Goal: Transaction & Acquisition: Book appointment/travel/reservation

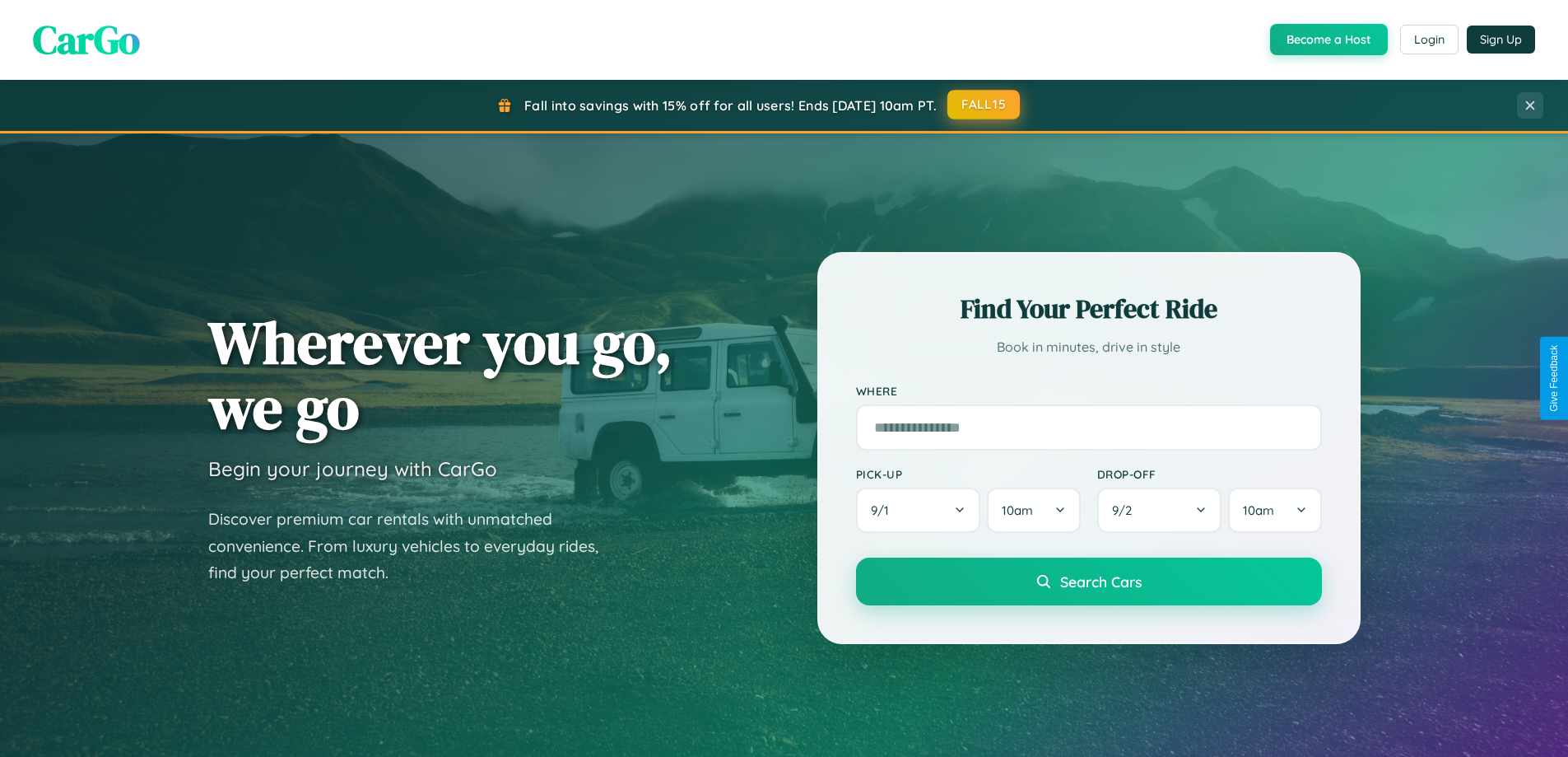
click at [984, 105] on button "FALL15" at bounding box center [983, 105] width 72 height 30
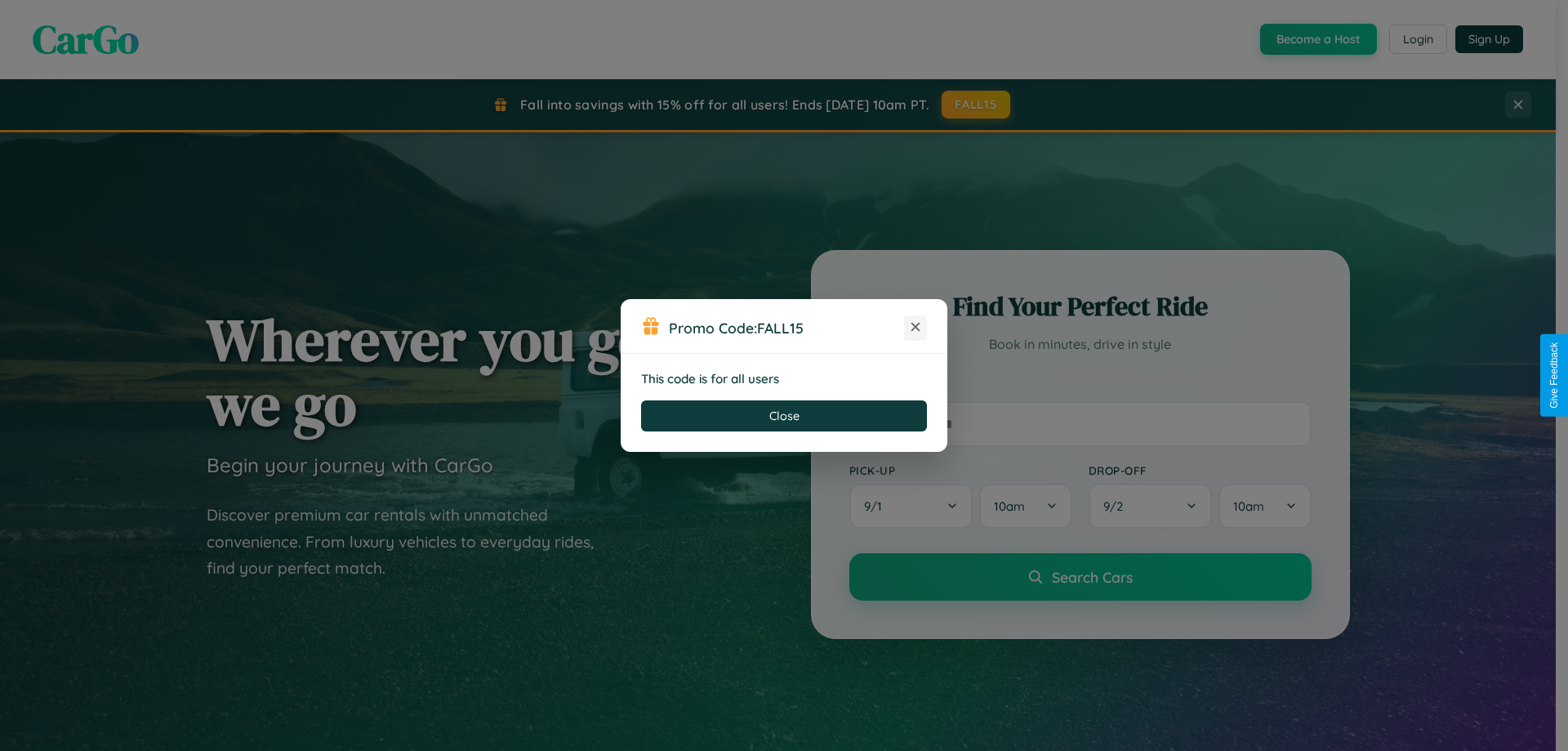
click at [915, 327] on icon at bounding box center [915, 326] width 17 height 17
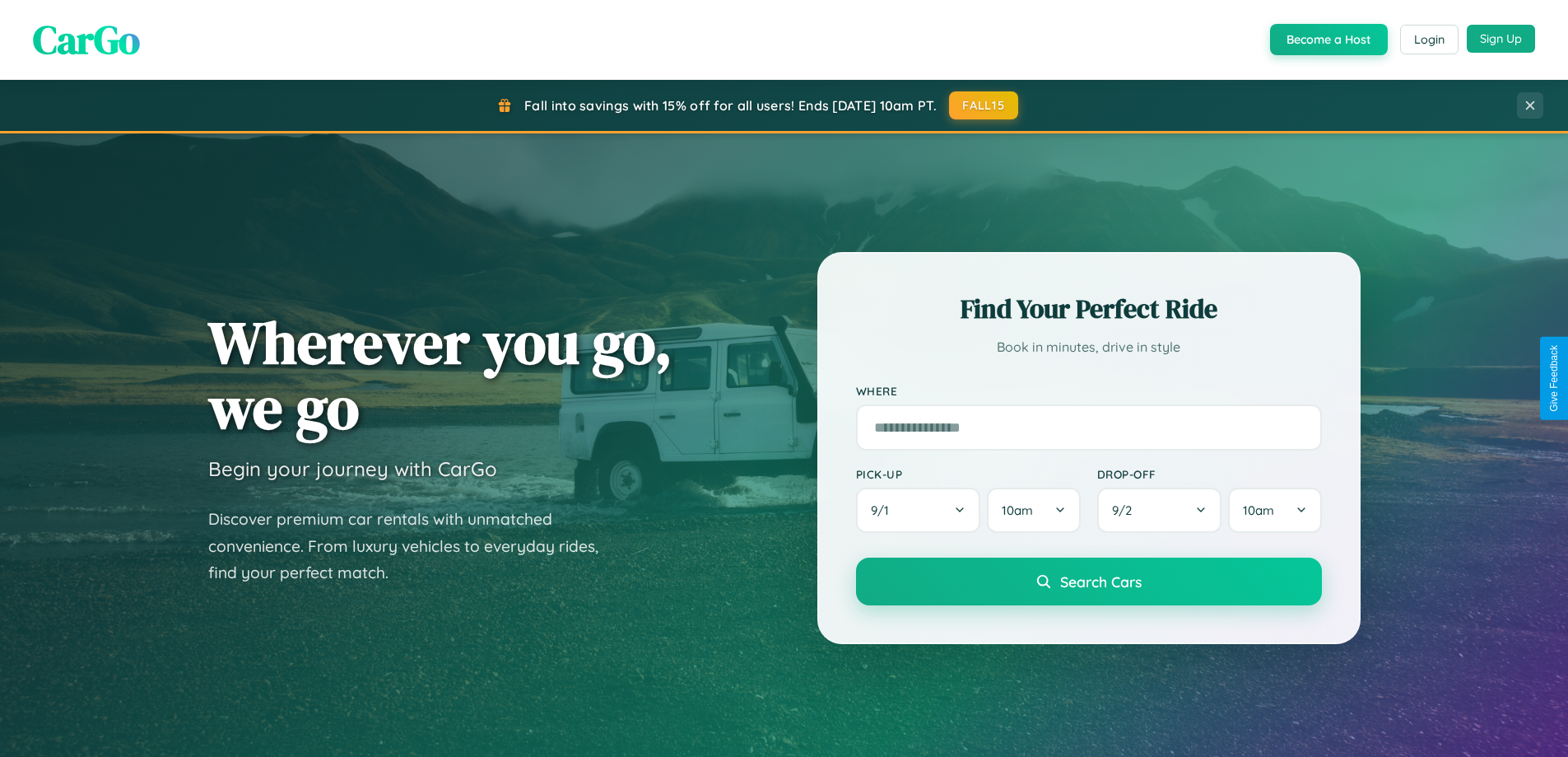
click at [1501, 39] on button "Sign Up" at bounding box center [1501, 39] width 68 height 28
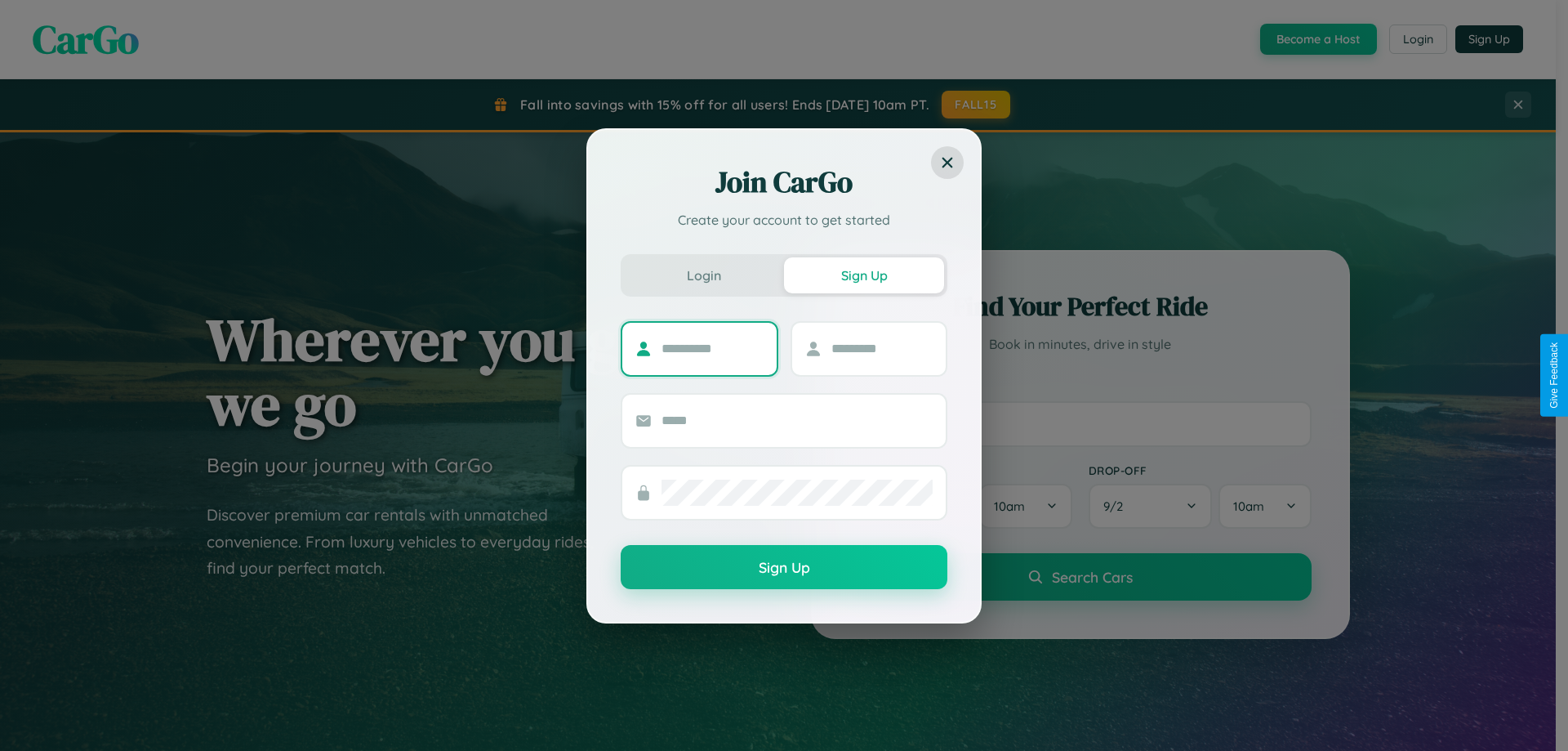
click at [711, 348] on input "text" at bounding box center [712, 348] width 102 height 26
type input "****"
click at [881, 348] on input "text" at bounding box center [882, 348] width 102 height 26
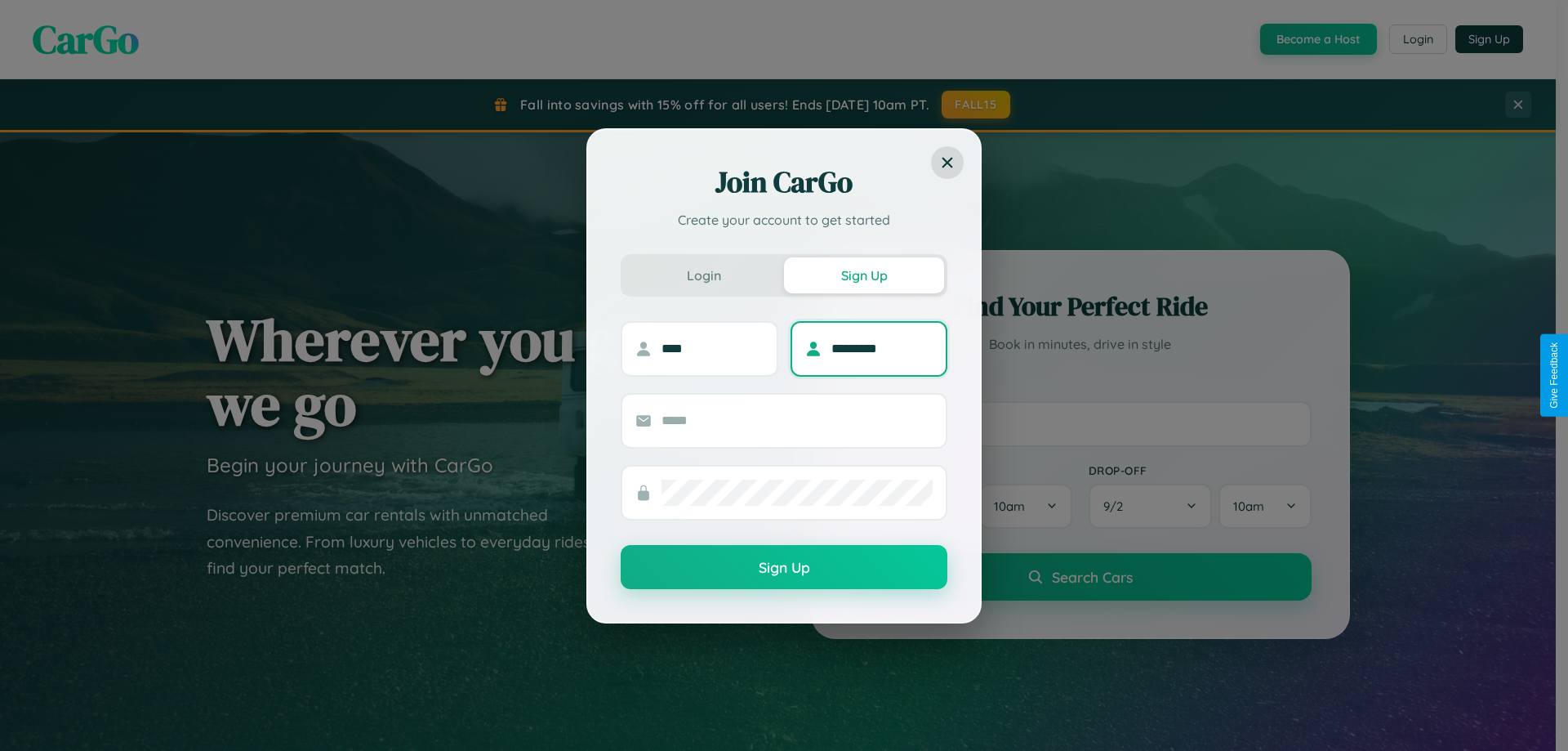
type input "*********"
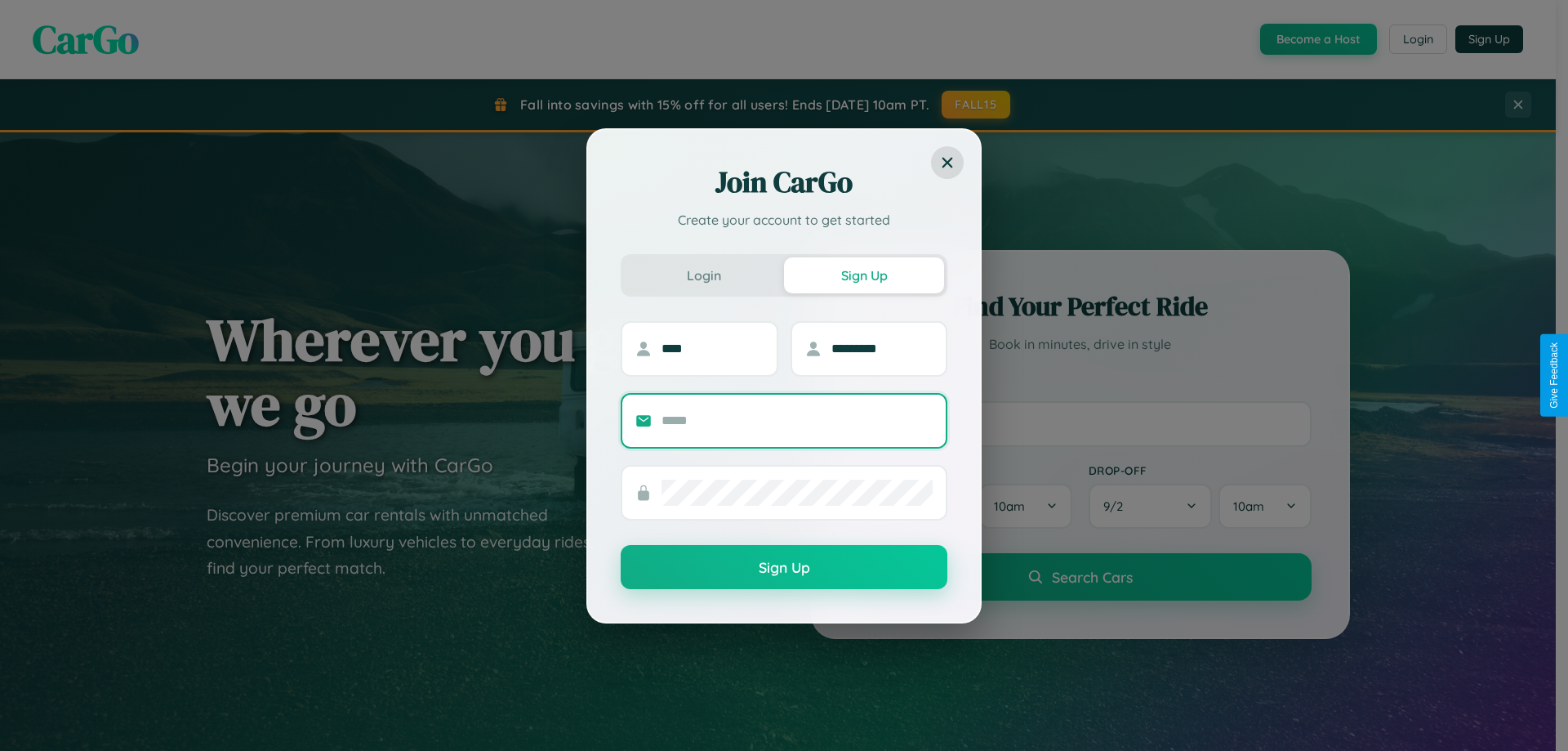
click at [797, 420] on input "text" at bounding box center [797, 421] width 271 height 26
type input "**********"
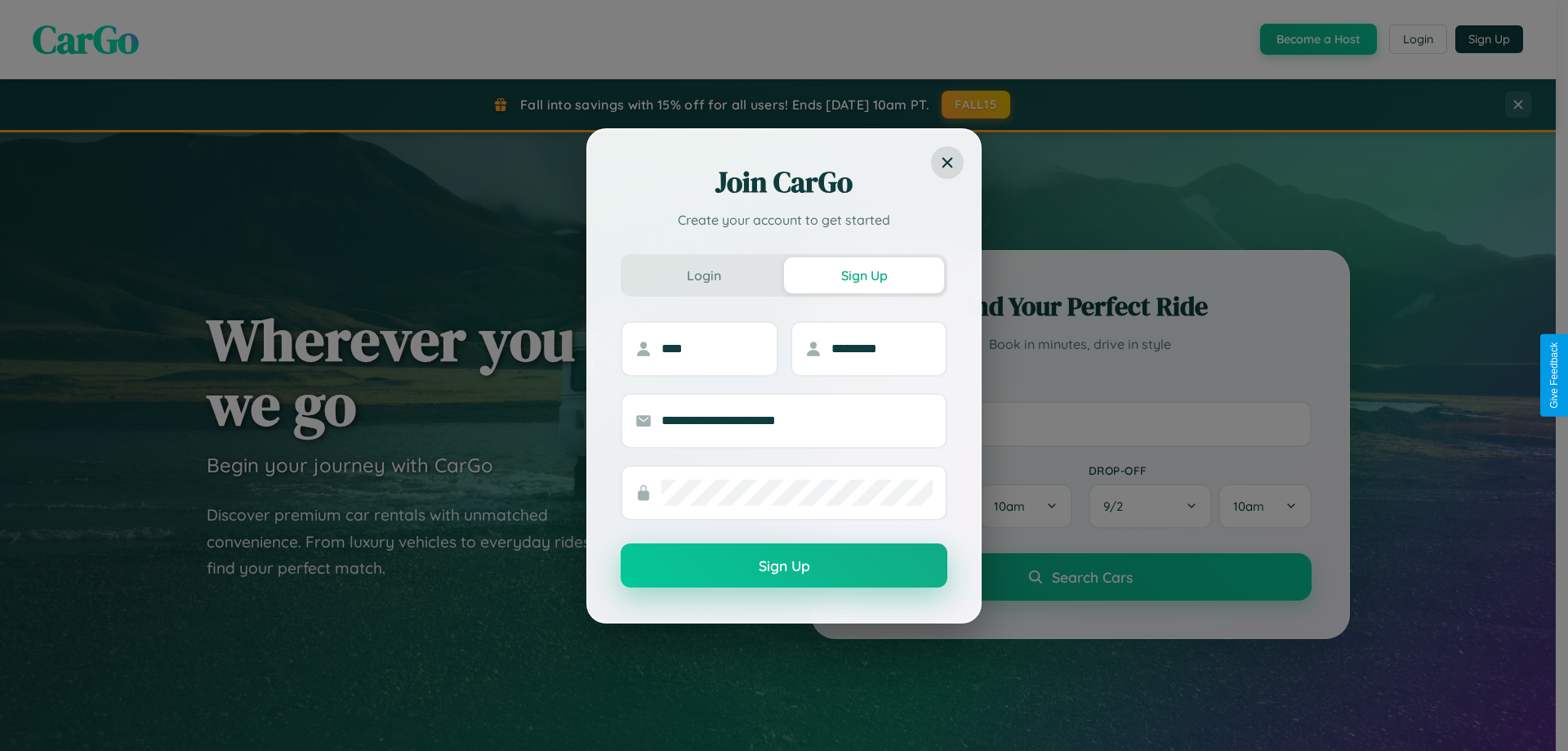
click at [784, 566] on button "Sign Up" at bounding box center [783, 565] width 326 height 44
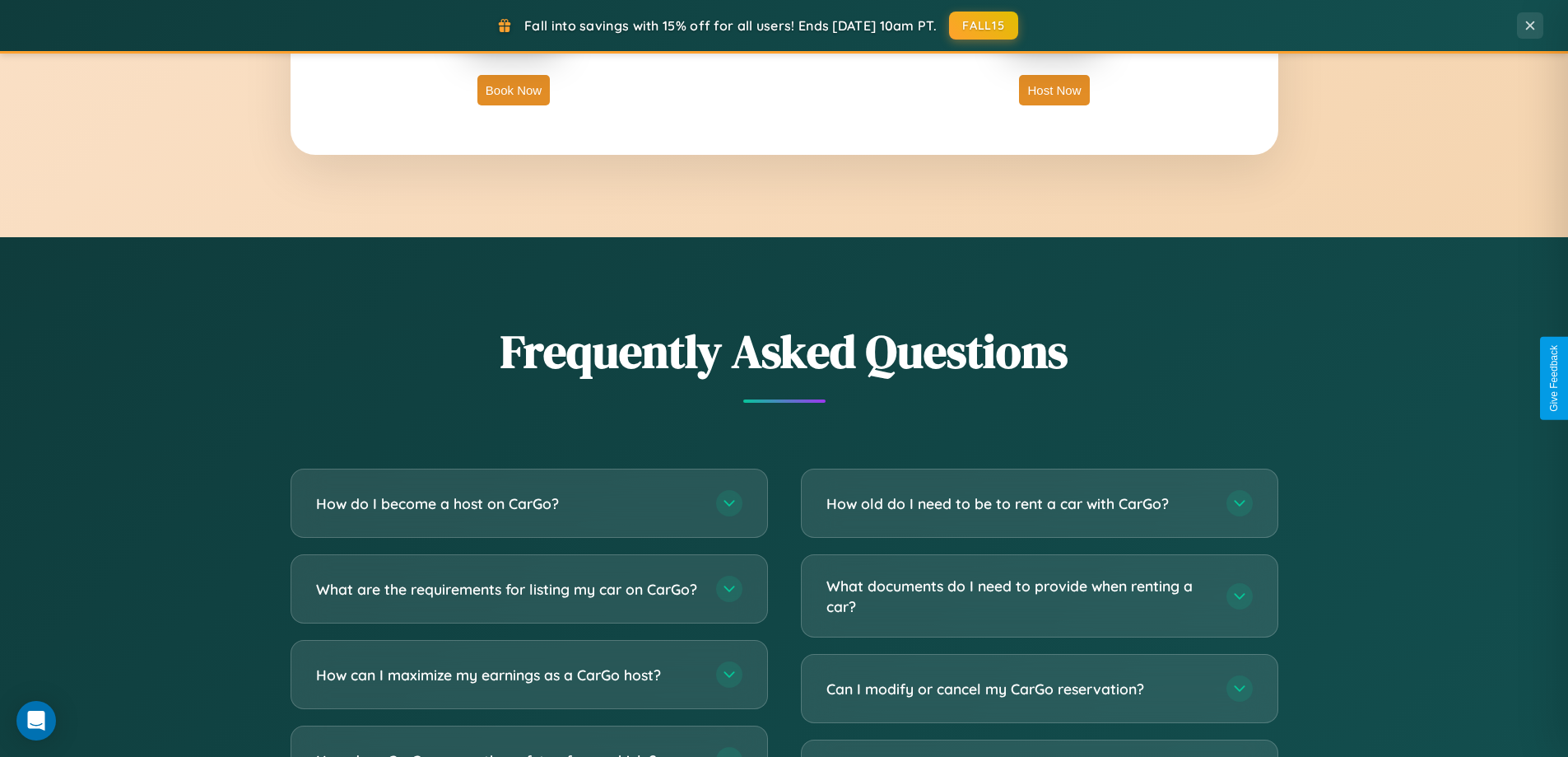
scroll to position [3168, 0]
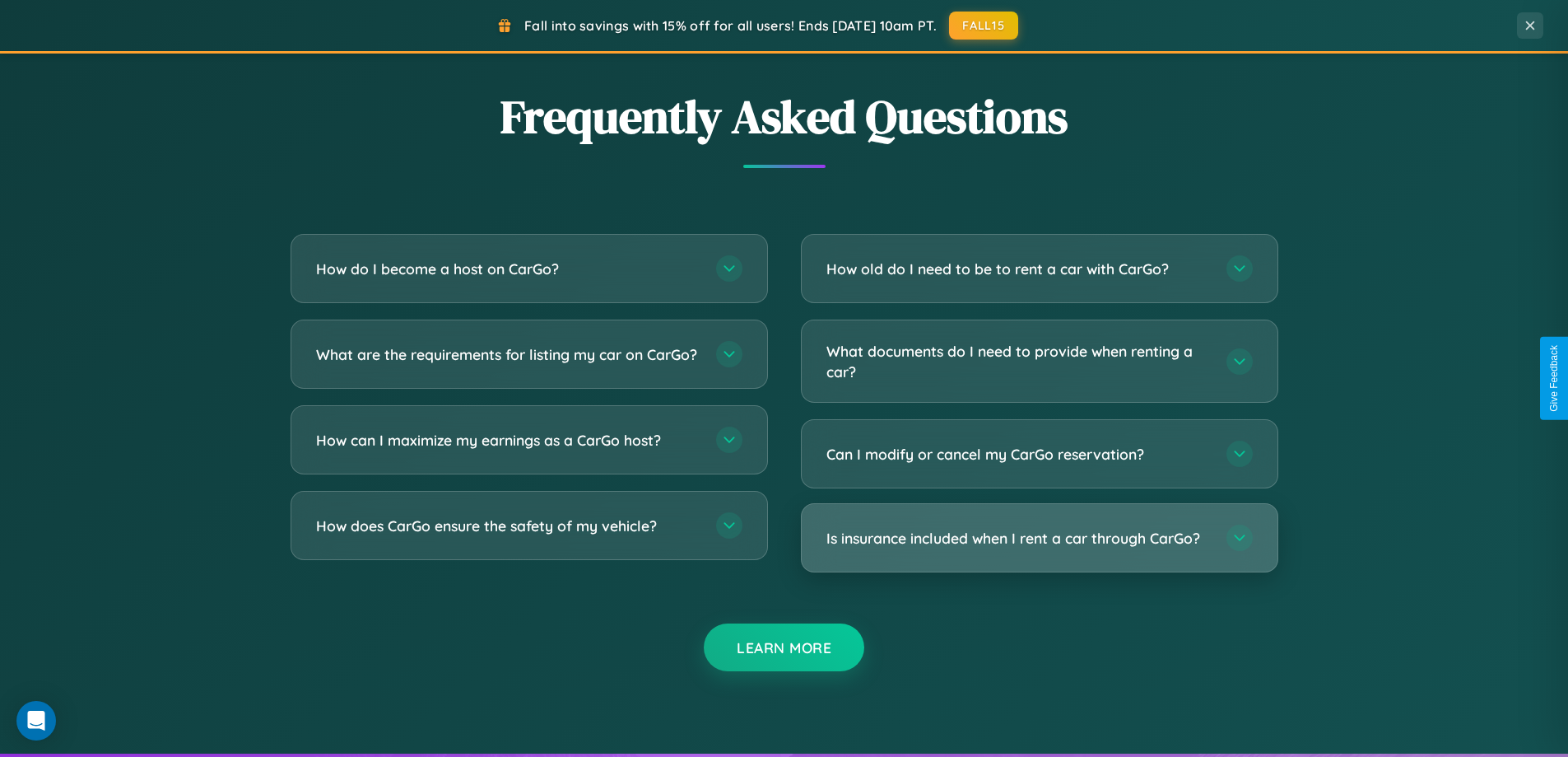
click at [1038, 540] on h3 "Is insurance included when I rent a car through CarGo?" at bounding box center [1018, 538] width 383 height 21
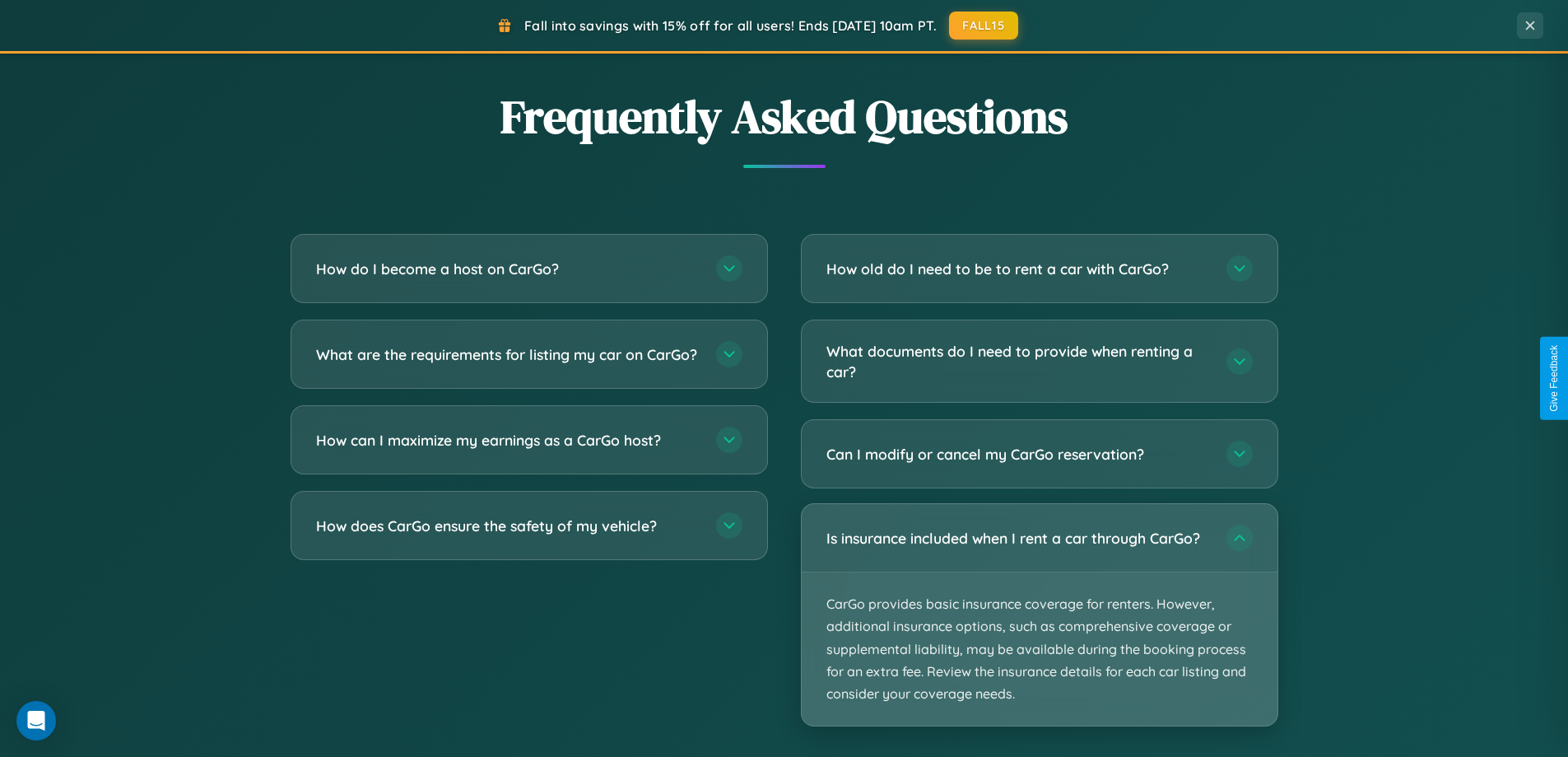
click at [1038, 615] on p "CarGo provides basic insurance coverage for renters. However, additional insura…" at bounding box center [1039, 648] width 476 height 153
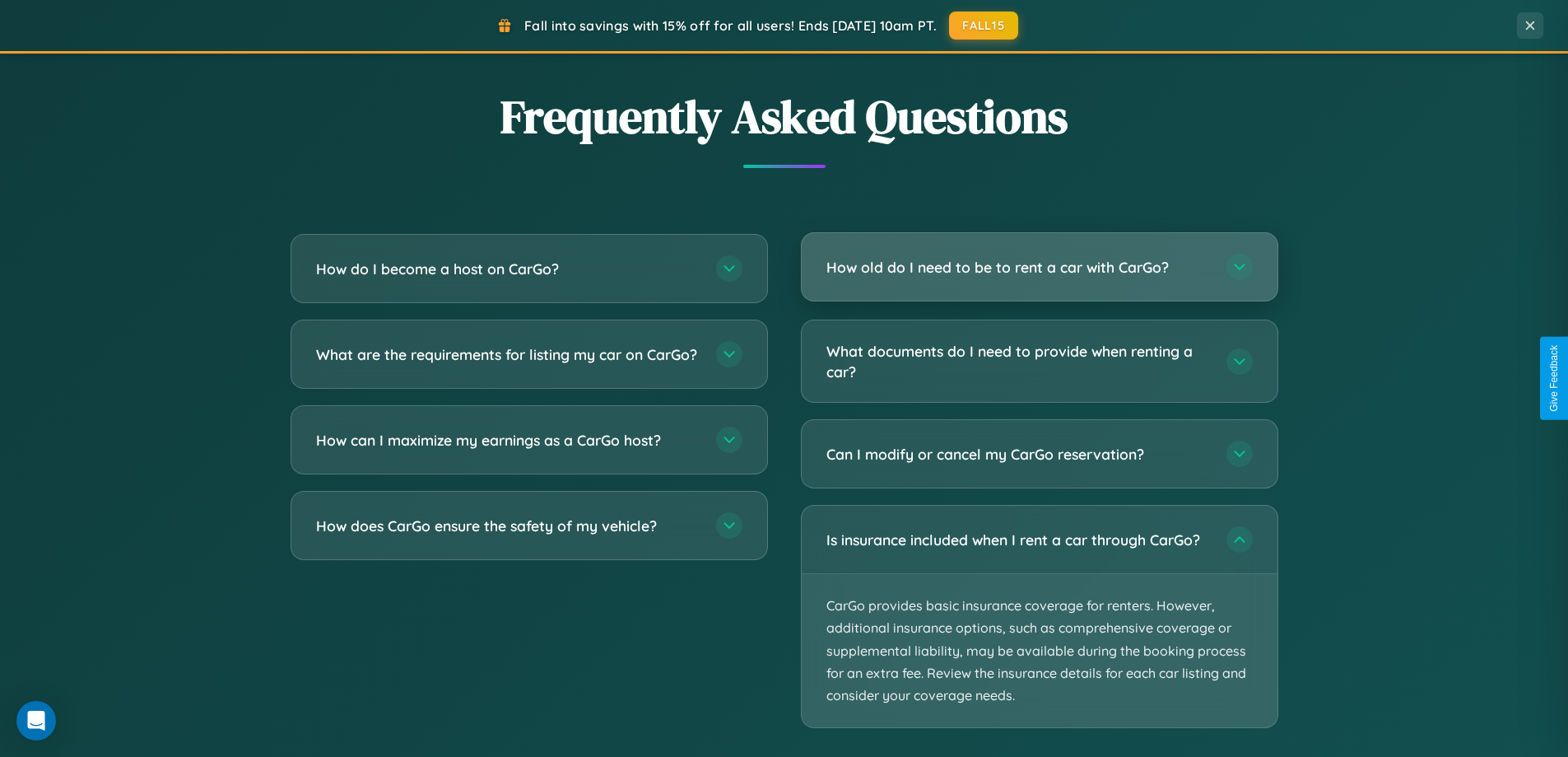
click at [1038, 268] on h3 "How old do I need to be to rent a car with CarGo?" at bounding box center [1018, 267] width 383 height 21
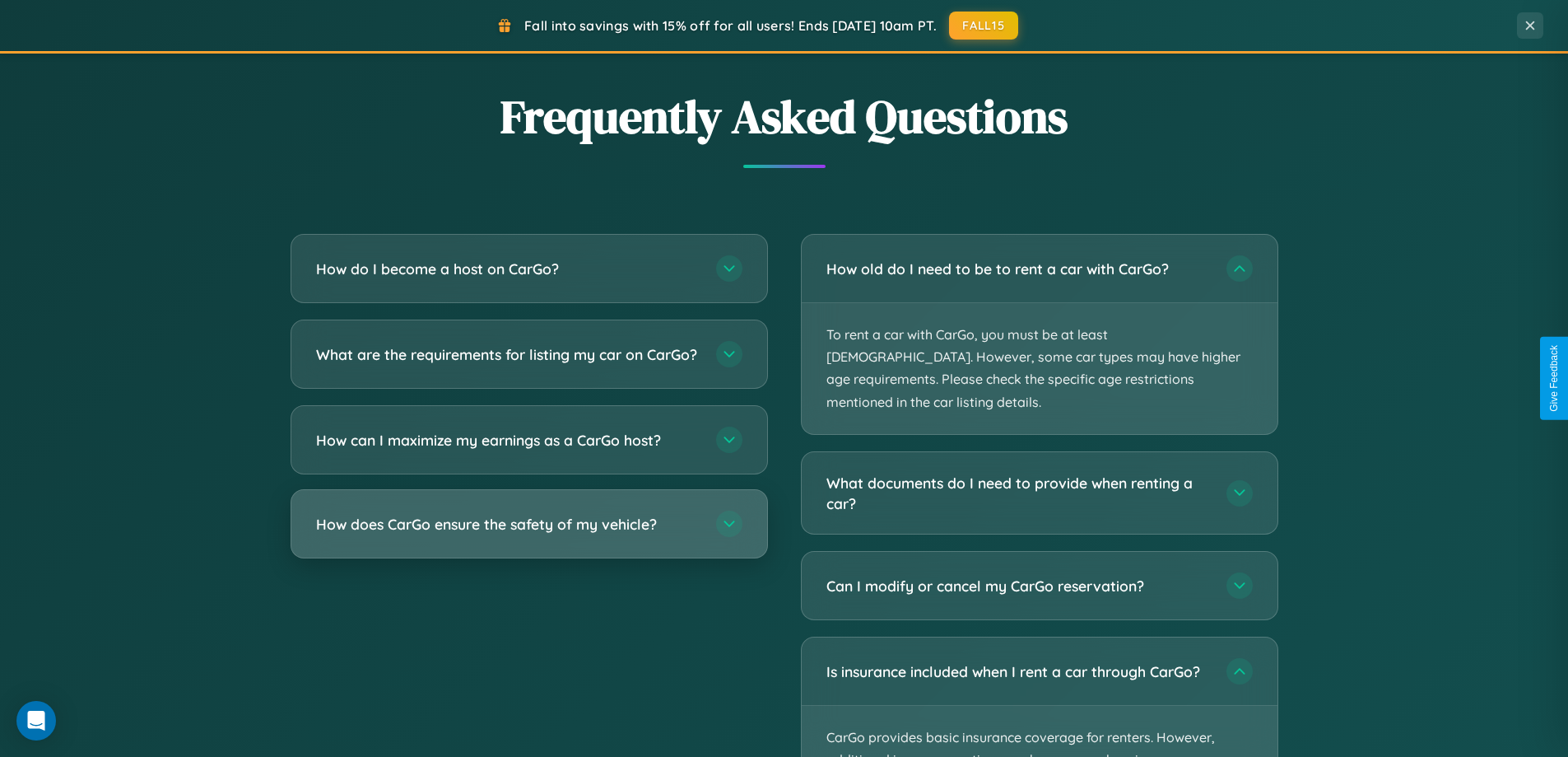
click at [529, 535] on h3 "How does CarGo ensure the safety of my vehicle?" at bounding box center [508, 524] width 383 height 21
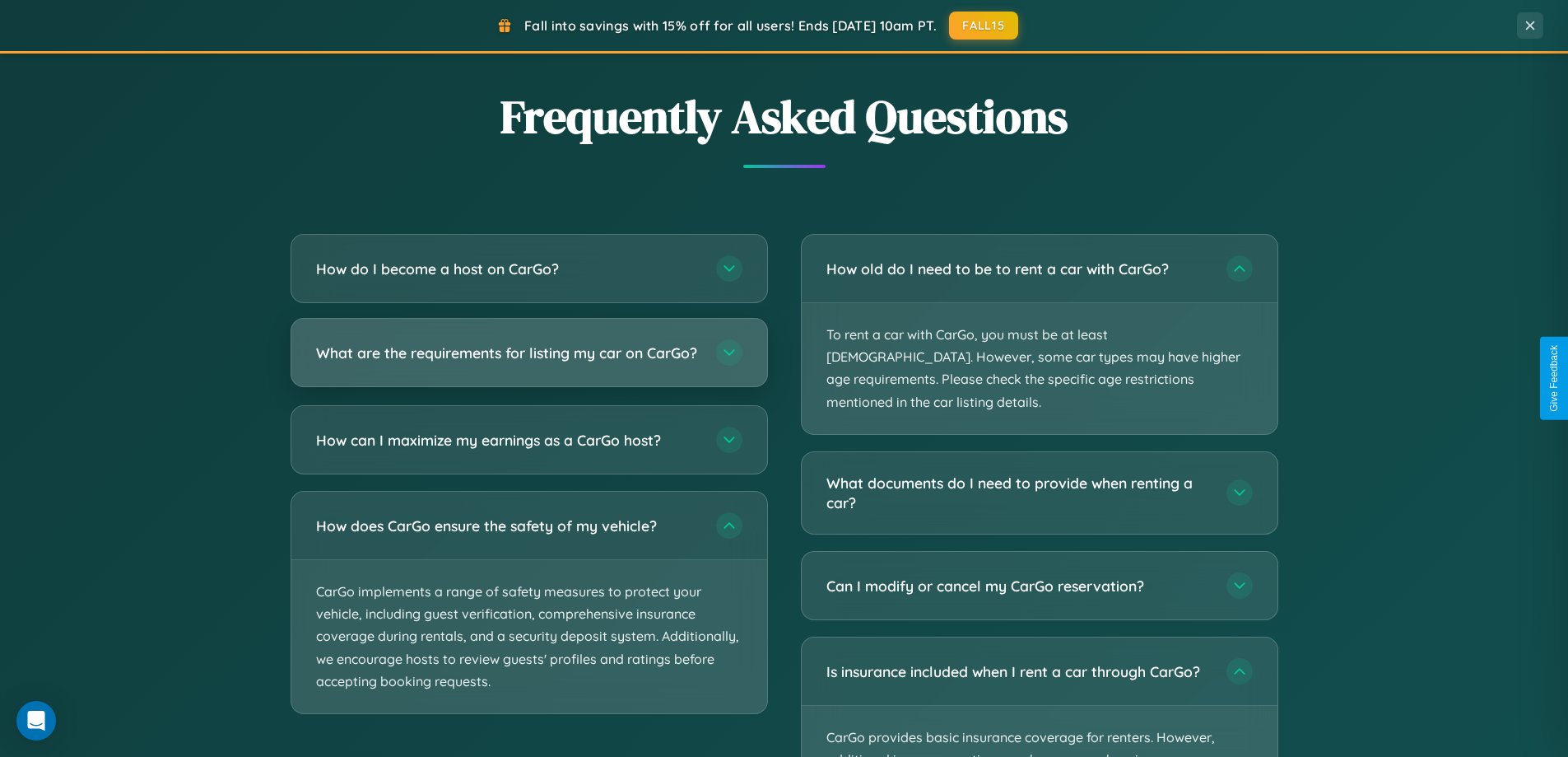
click at [529, 359] on h3 "What are the requirements for listing my car on CarGo?" at bounding box center [508, 353] width 383 height 21
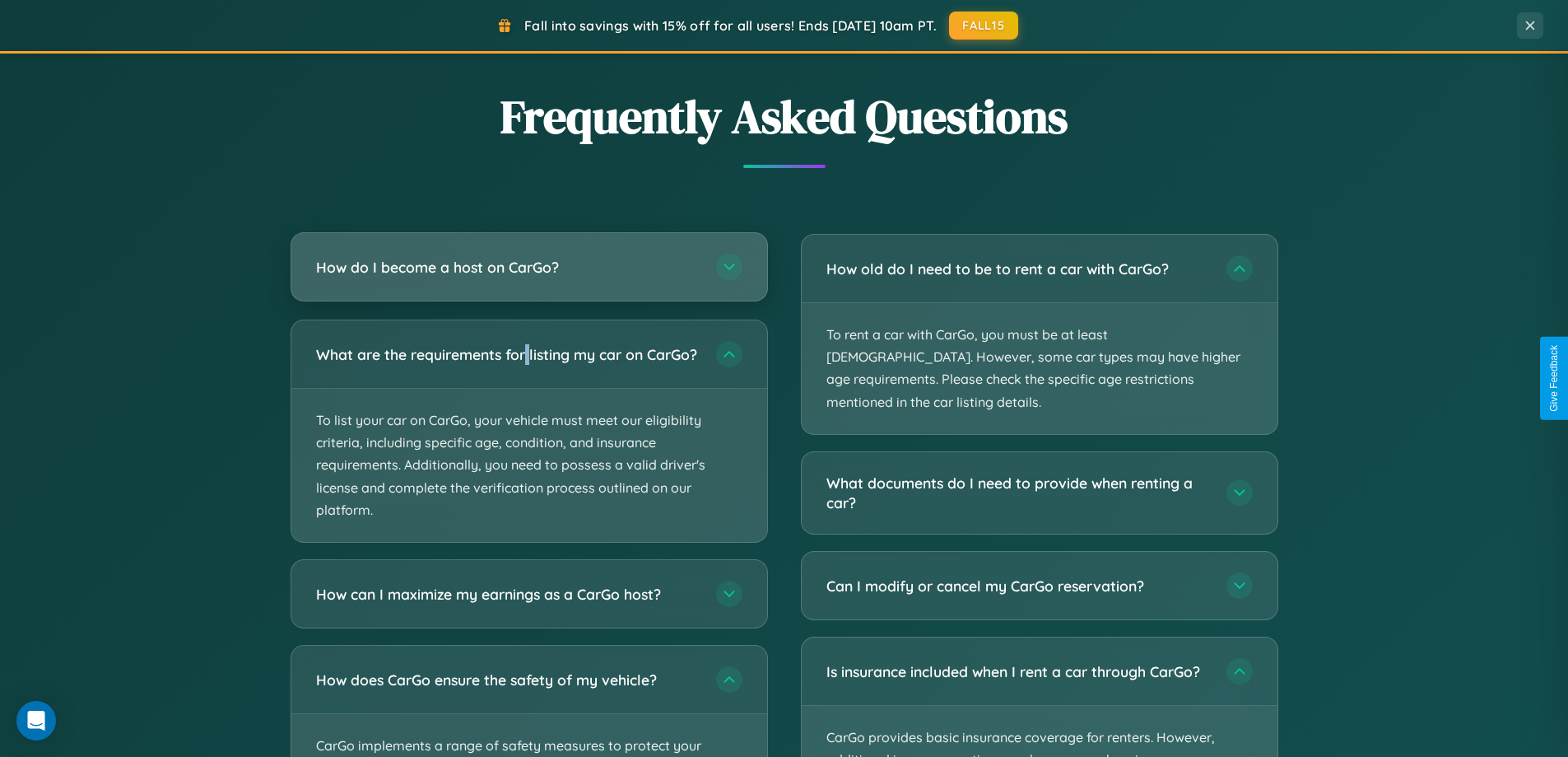
click at [529, 268] on h3 "How do I become a host on CarGo?" at bounding box center [508, 267] width 383 height 21
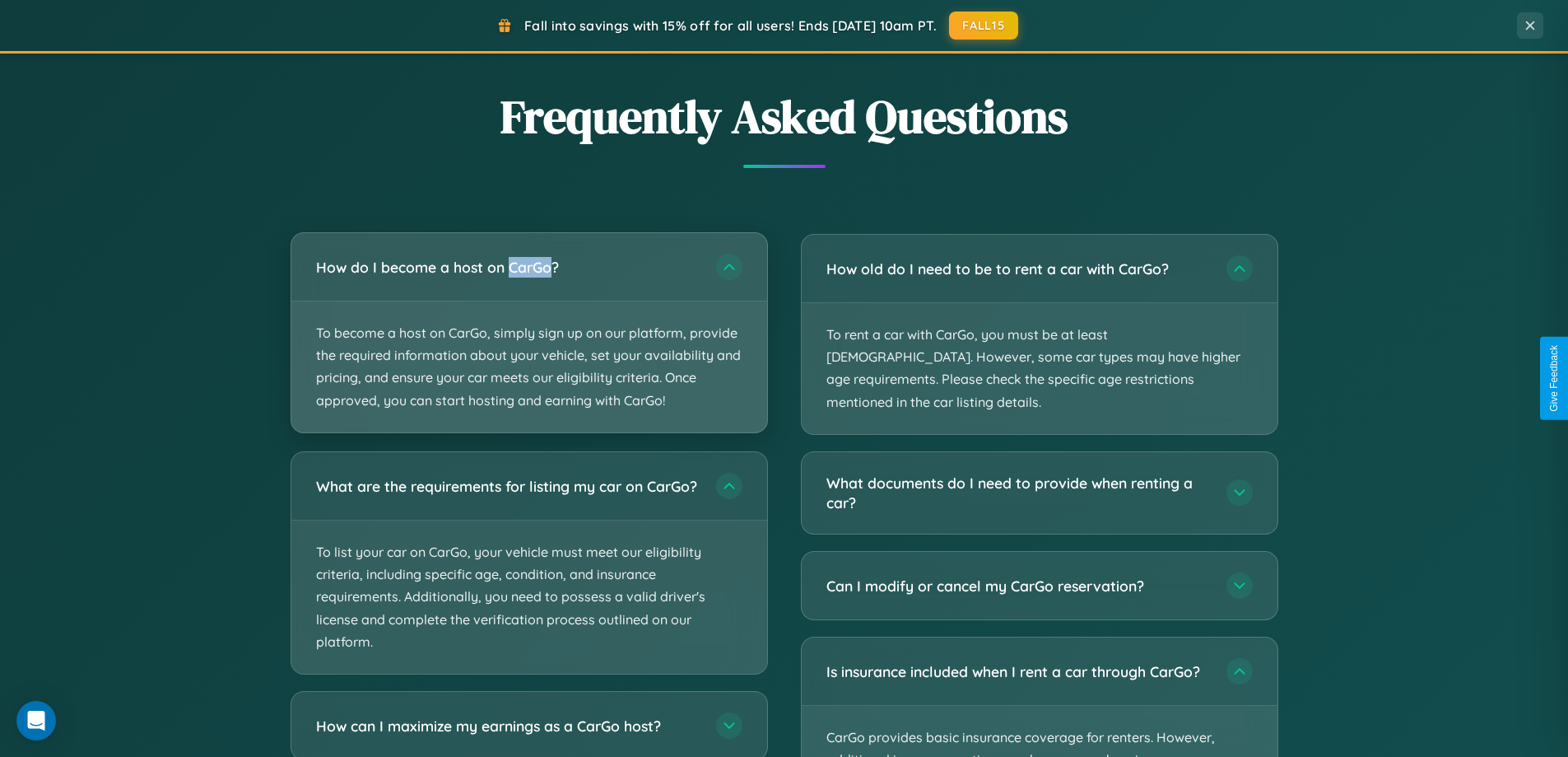
click at [529, 332] on p "To become a host on CarGo, simply sign up on our platform, provide the required…" at bounding box center [530, 367] width 476 height 130
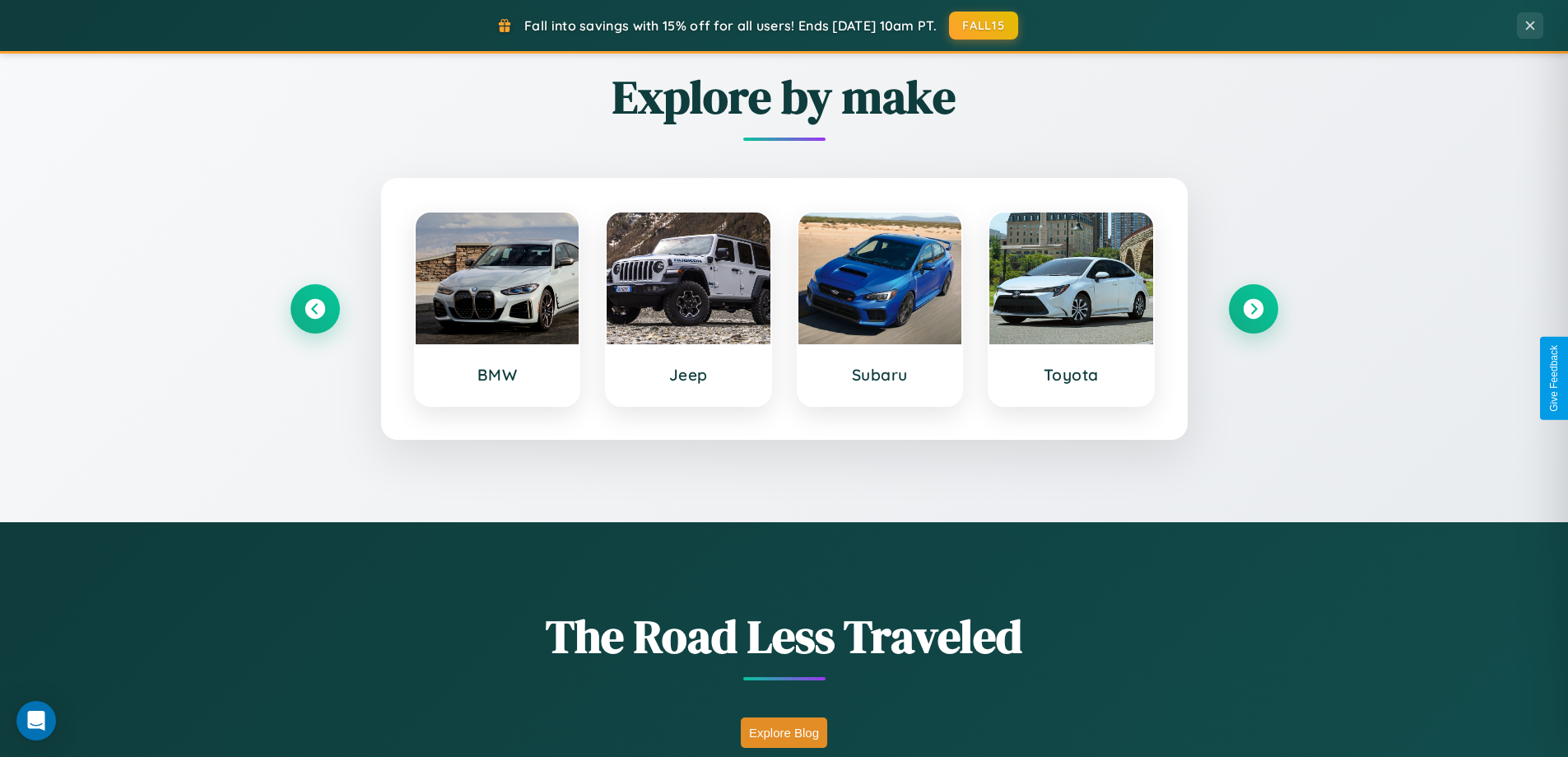
scroll to position [710, 0]
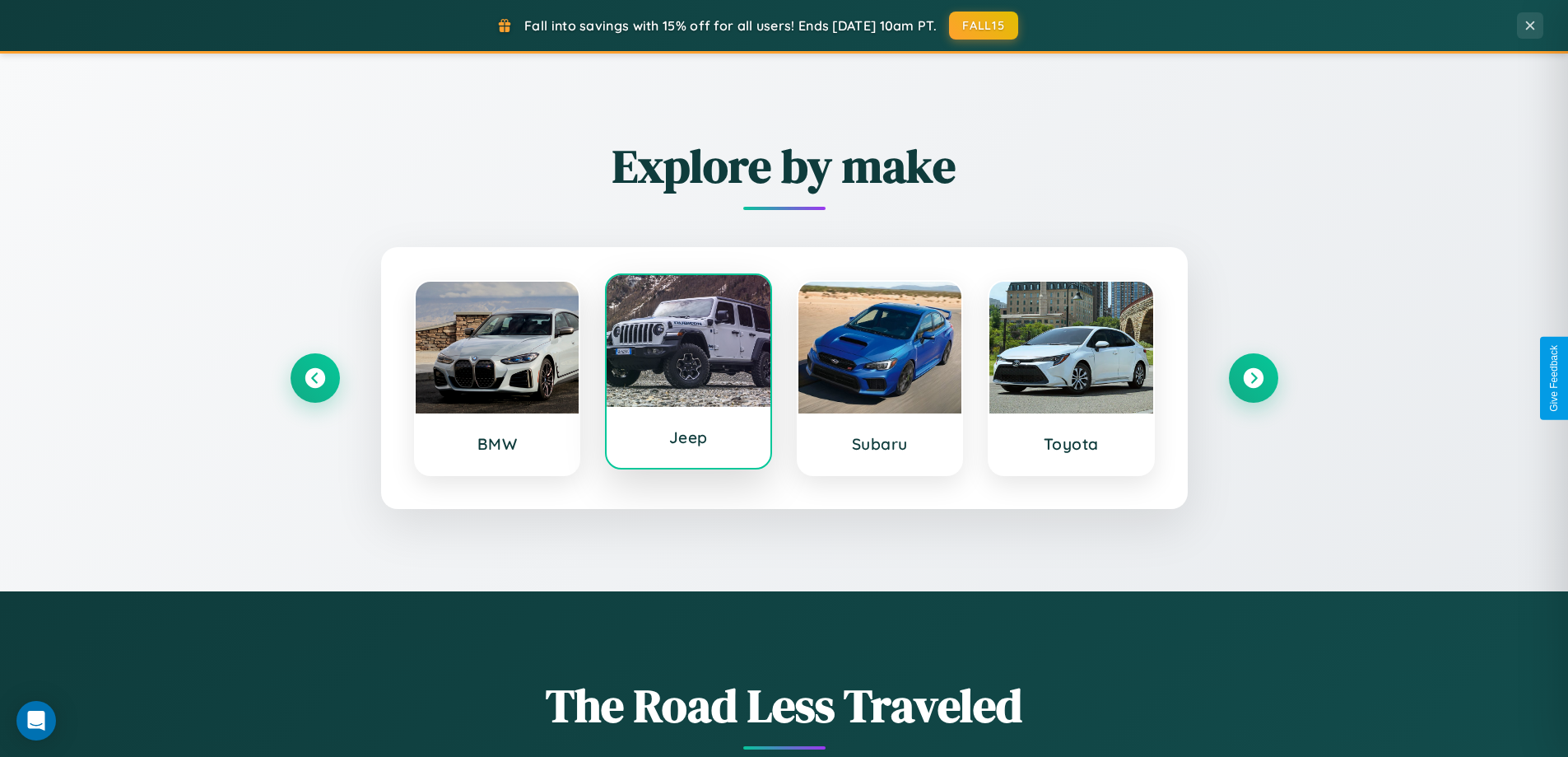
click at [688, 374] on div at bounding box center [689, 340] width 164 height 131
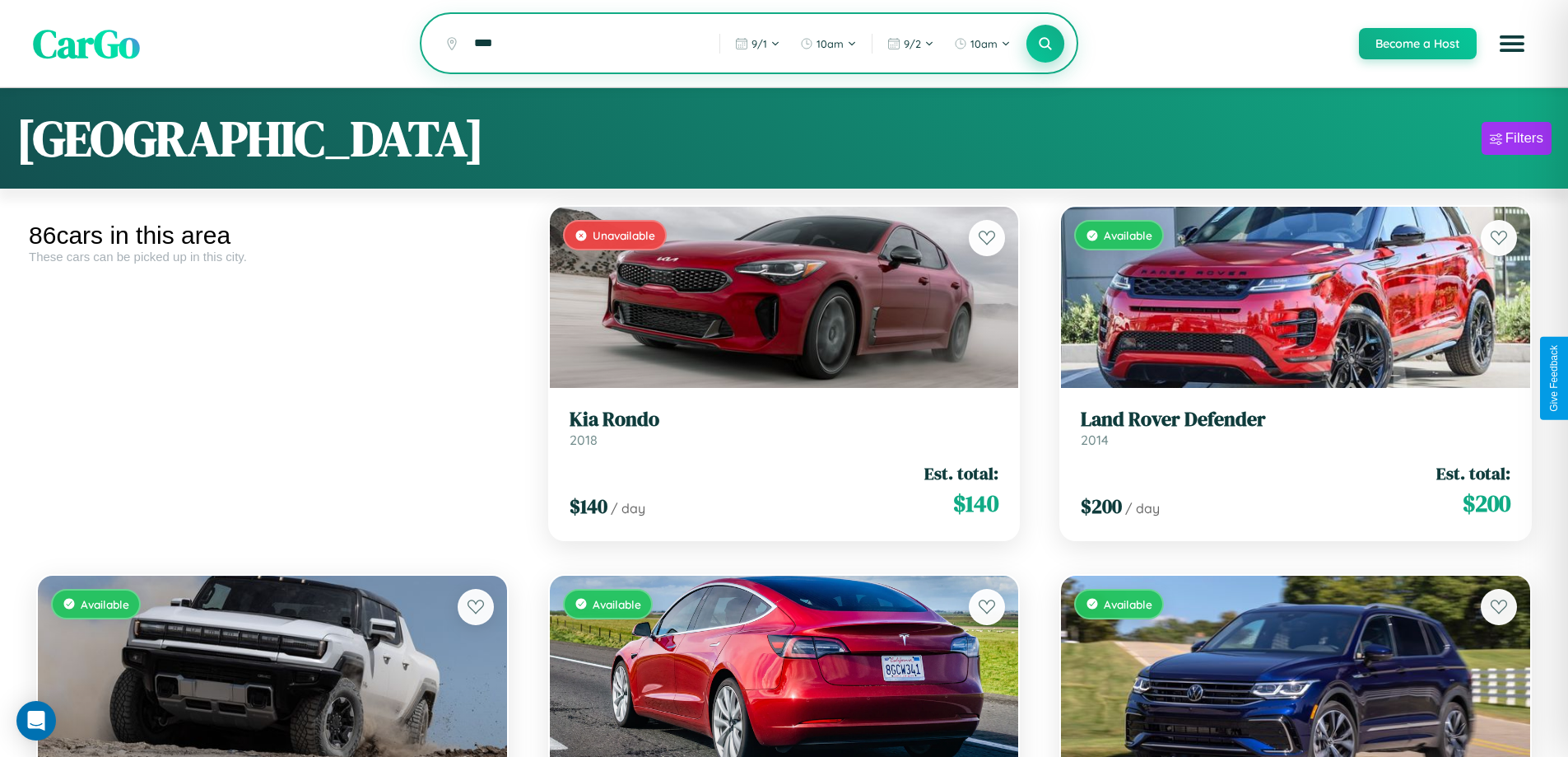
click at [1044, 44] on icon at bounding box center [1046, 43] width 16 height 16
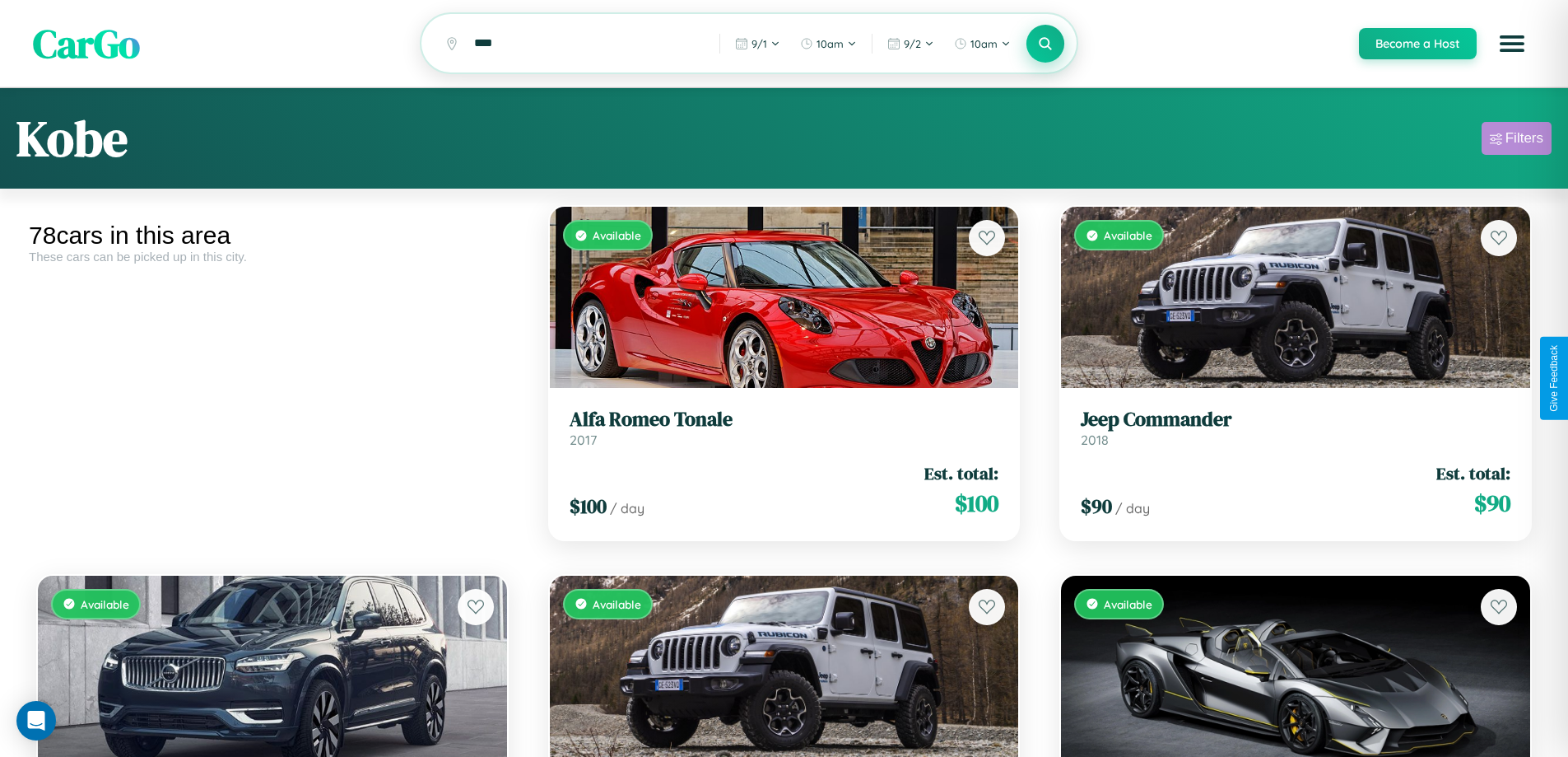
click at [1517, 140] on div "Filters" at bounding box center [1525, 138] width 38 height 17
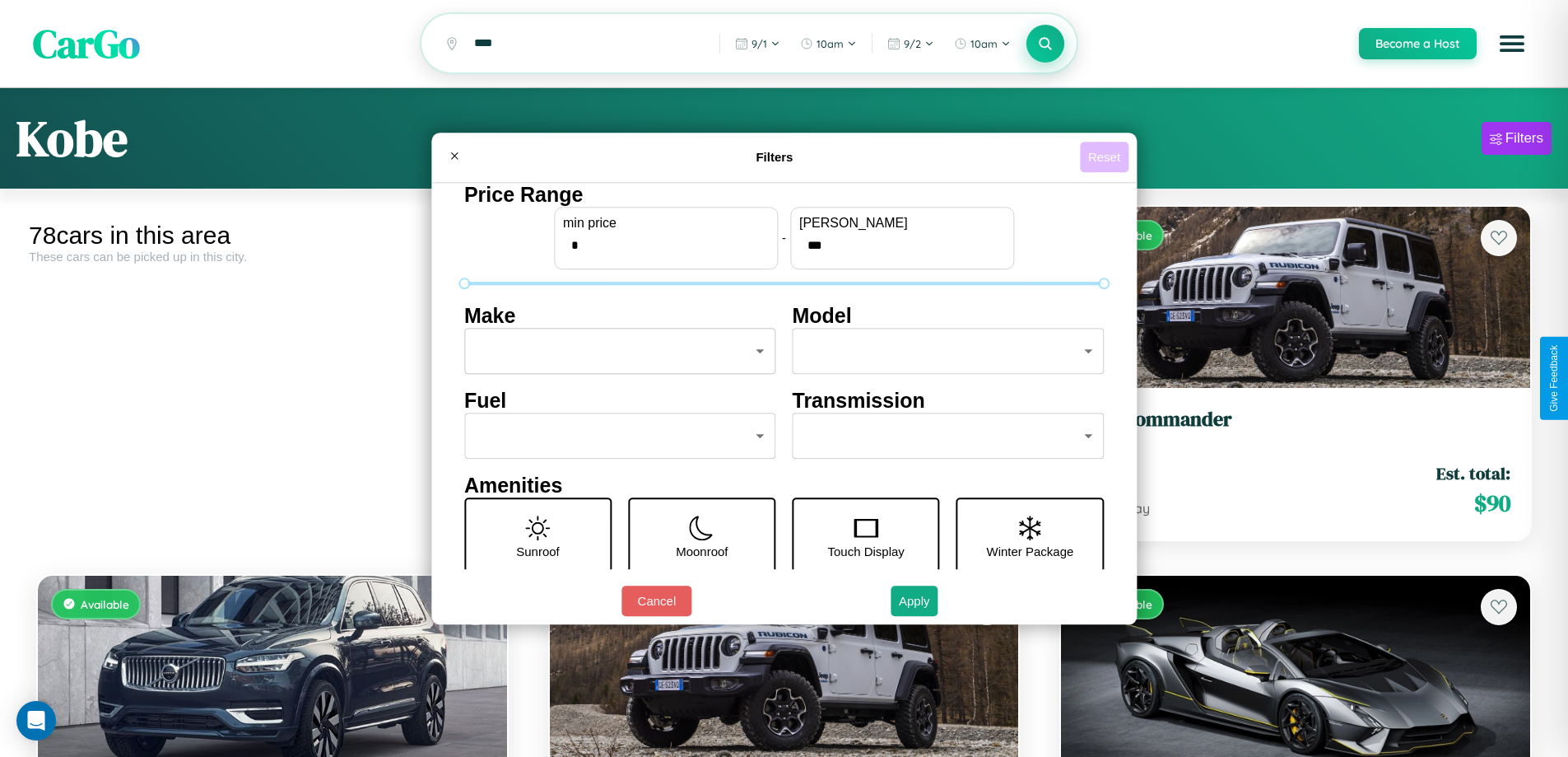
click at [1107, 156] on button "Reset" at bounding box center [1104, 156] width 48 height 31
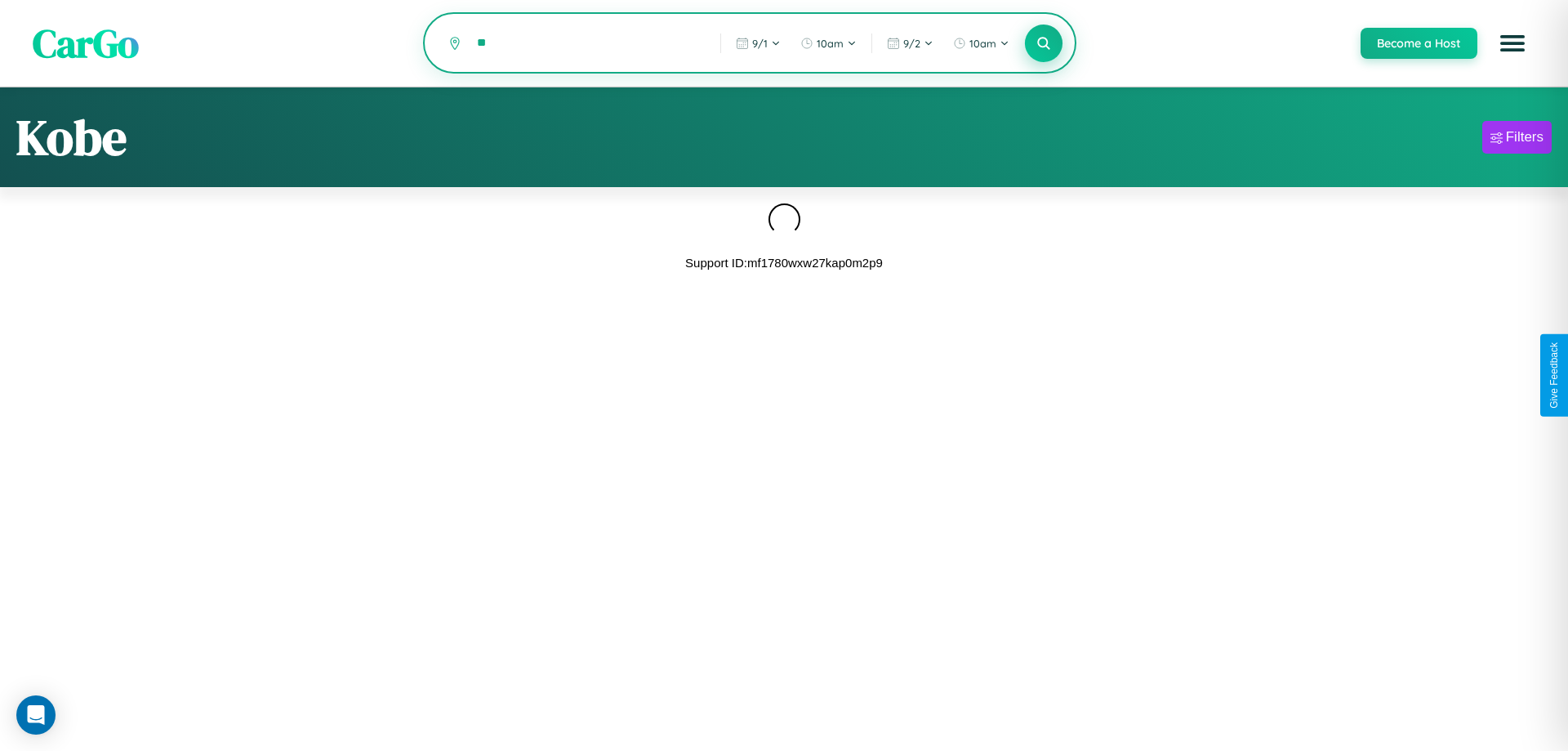
type input "*"
type input "**********"
click at [1043, 43] on icon at bounding box center [1043, 43] width 16 height 16
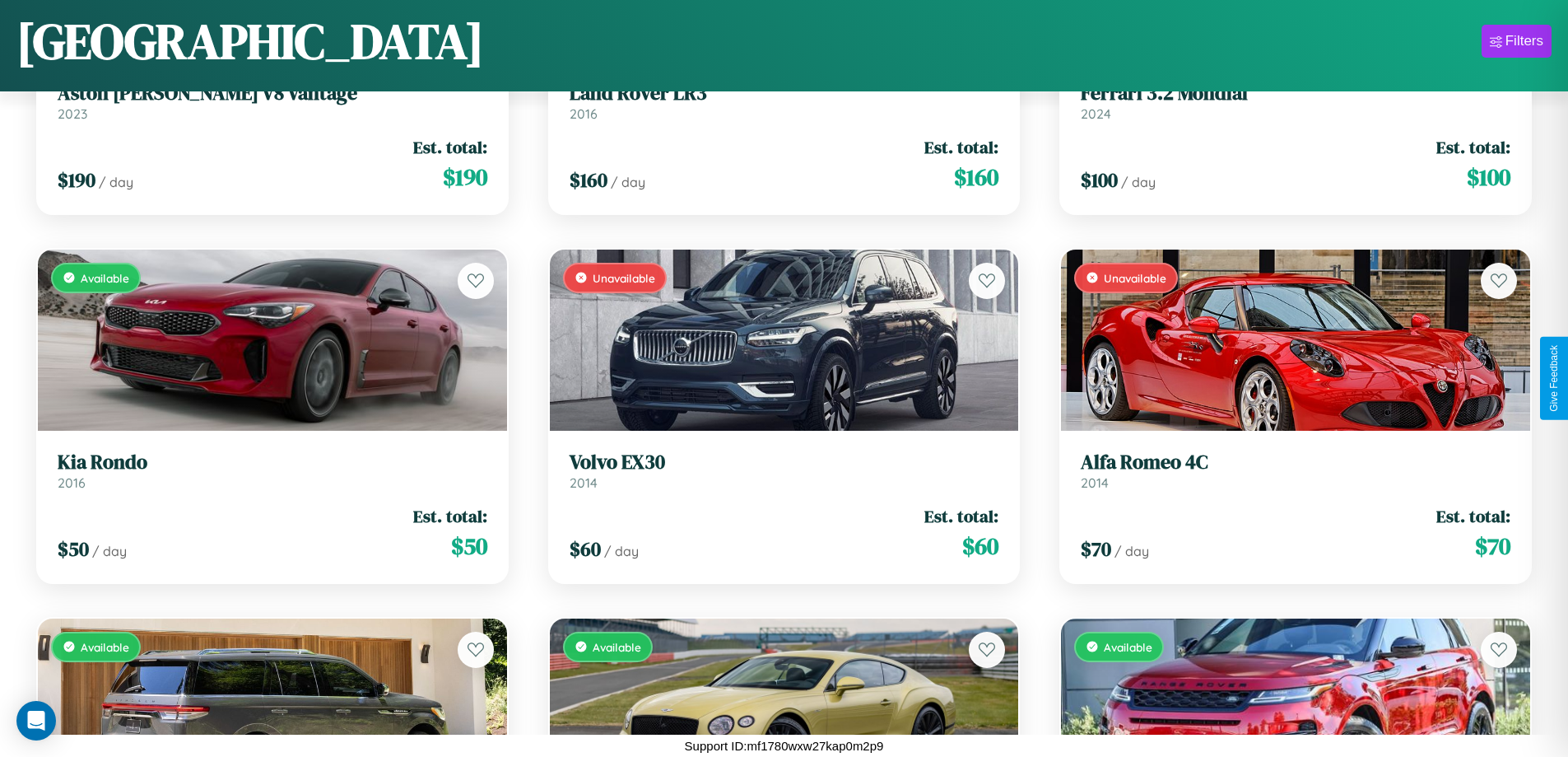
scroll to position [2074, 0]
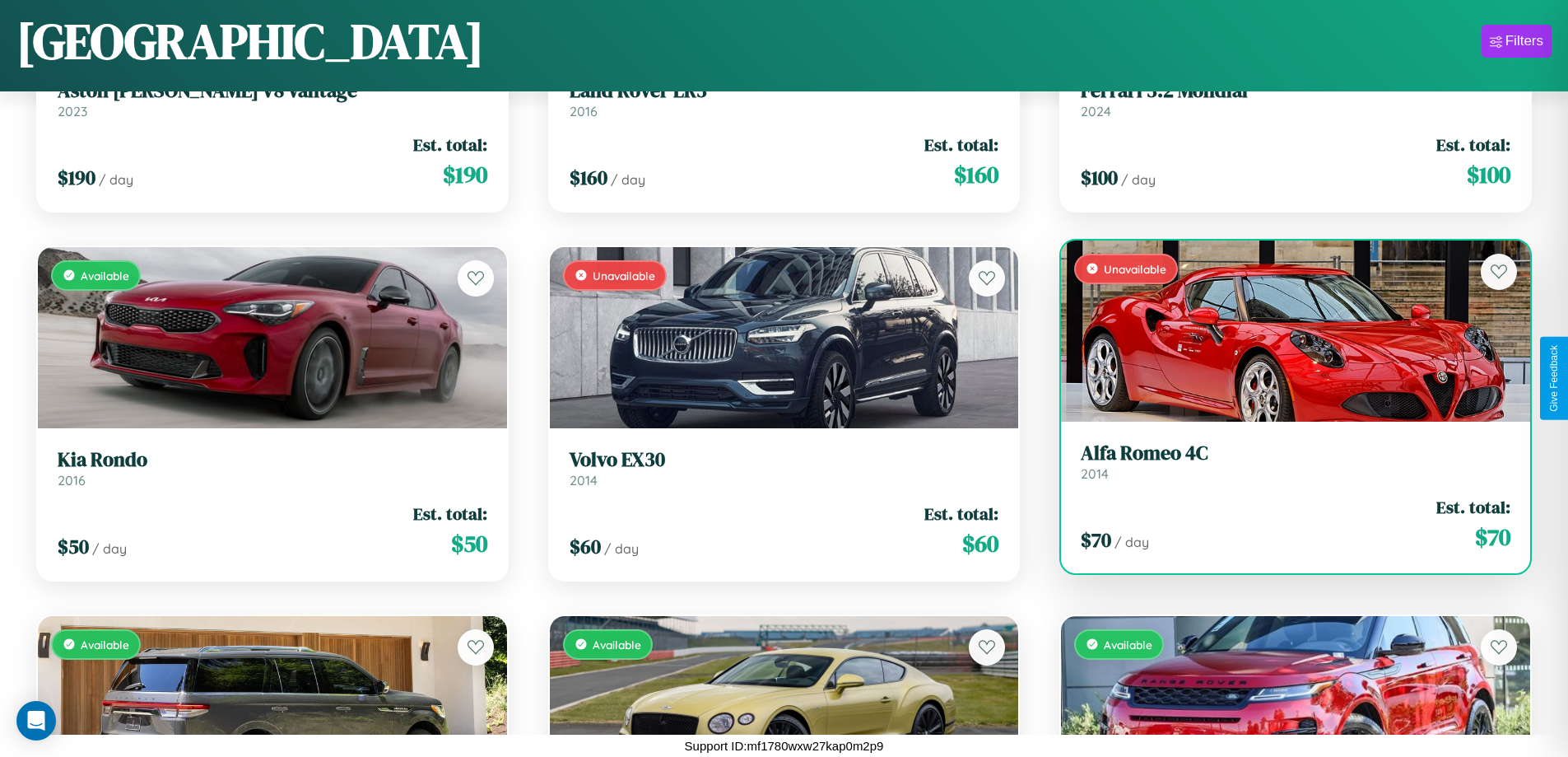
click at [1284, 462] on h3 "Alfa Romeo 4C" at bounding box center [1295, 454] width 430 height 24
